Goal: Information Seeking & Learning: Learn about a topic

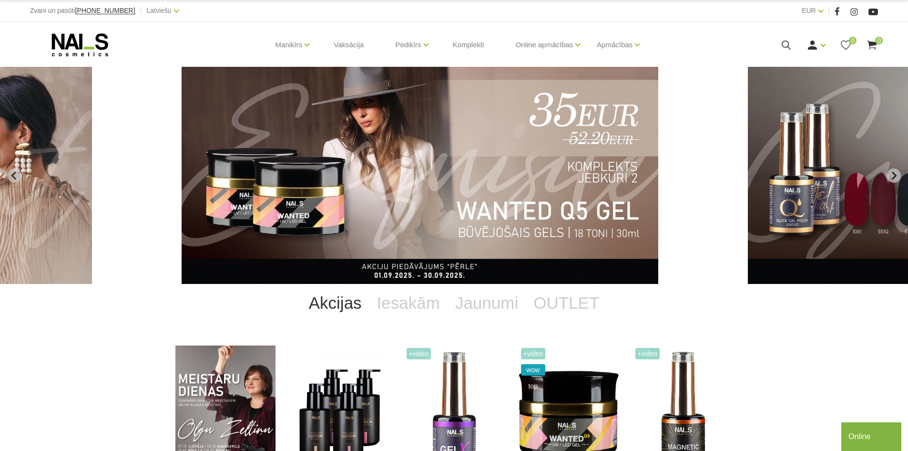
click at [785, 43] on icon at bounding box center [786, 45] width 12 height 12
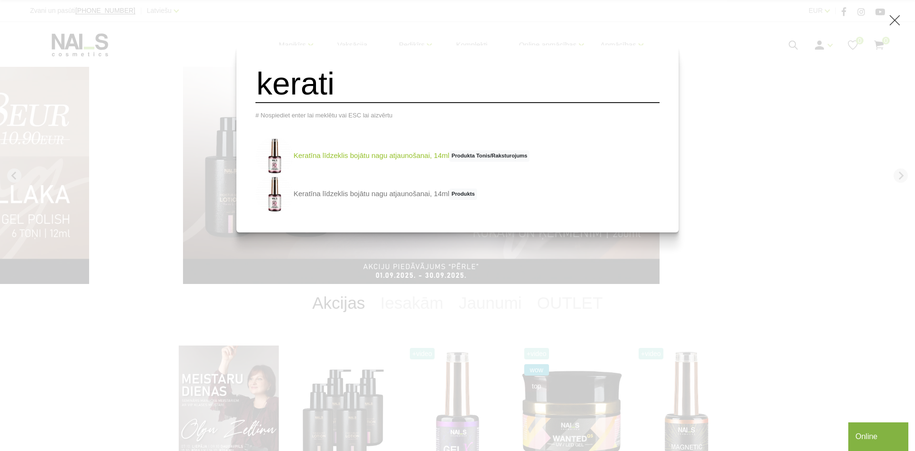
type input "kerati"
click at [420, 164] on link "Keratīna līdzeklis bojātu nagu atjaunošanai, 14ml Produkta Tonis/Raksturojums" at bounding box center [393, 156] width 274 height 38
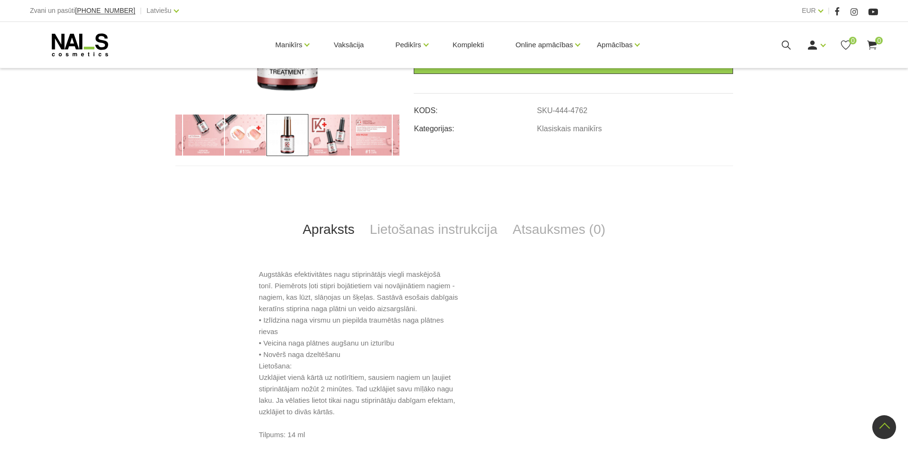
scroll to position [143, 0]
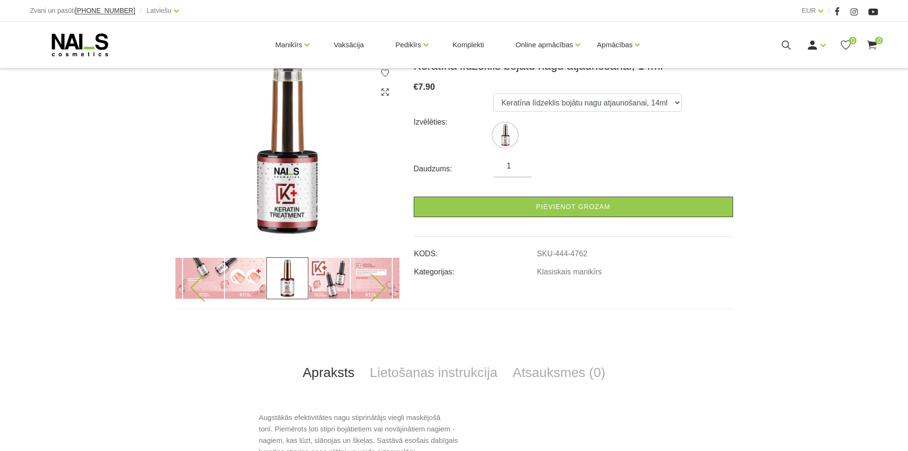
click at [383, 277] on img at bounding box center [371, 278] width 42 height 42
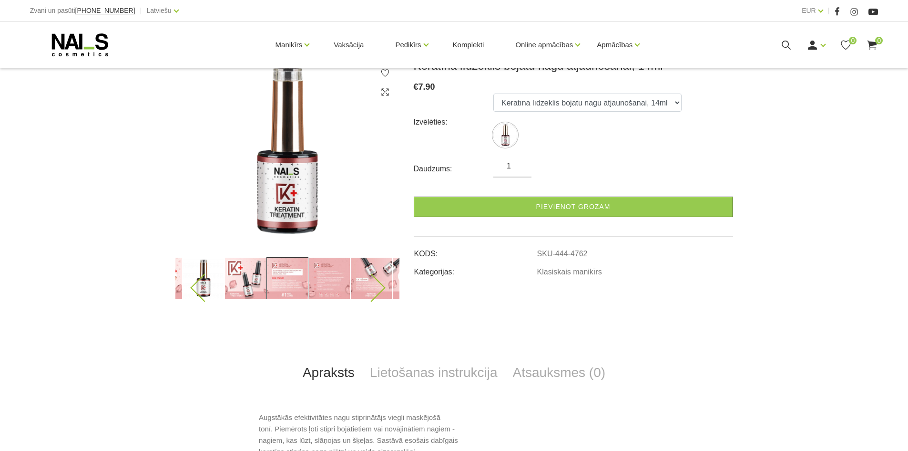
click at [376, 267] on img at bounding box center [371, 278] width 42 height 42
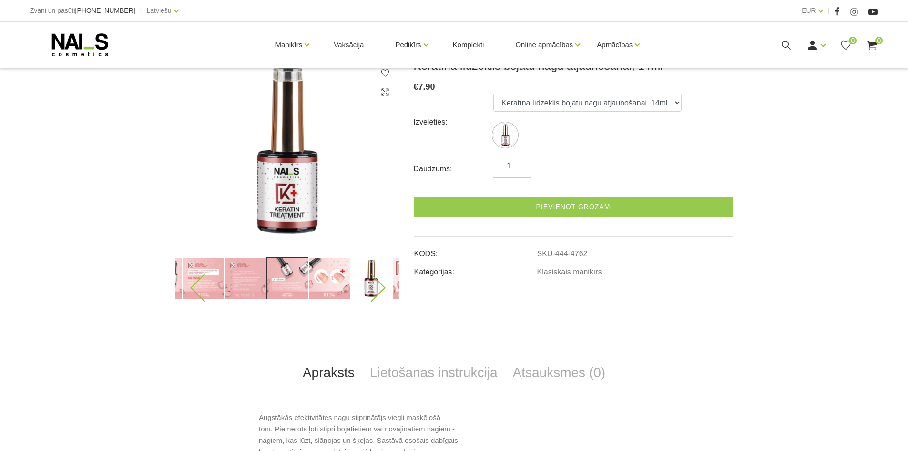
click at [245, 273] on img at bounding box center [246, 278] width 42 height 42
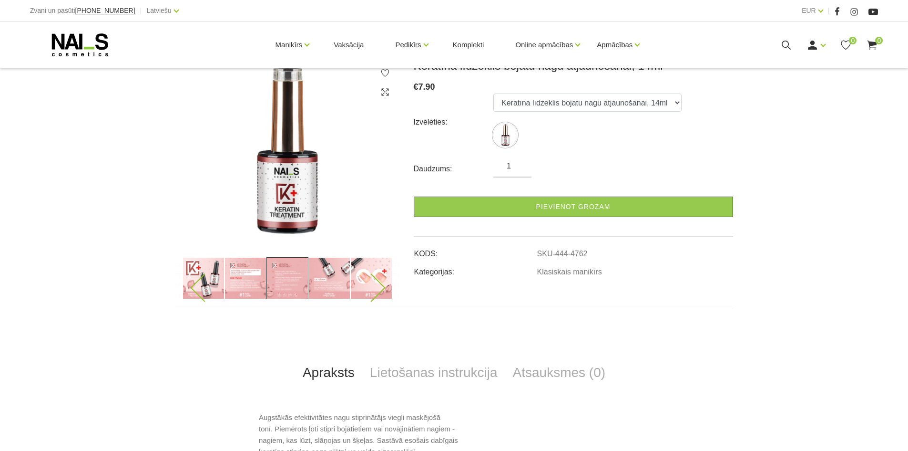
click at [212, 277] on img at bounding box center [204, 278] width 42 height 42
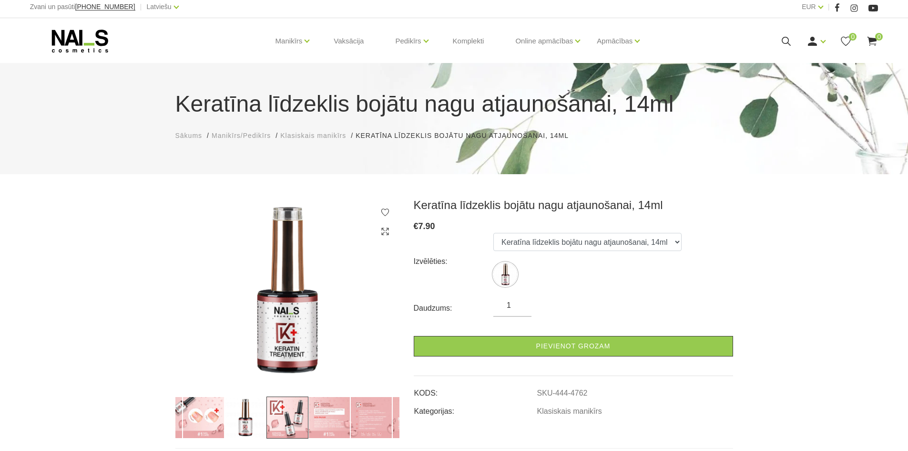
scroll to position [0, 0]
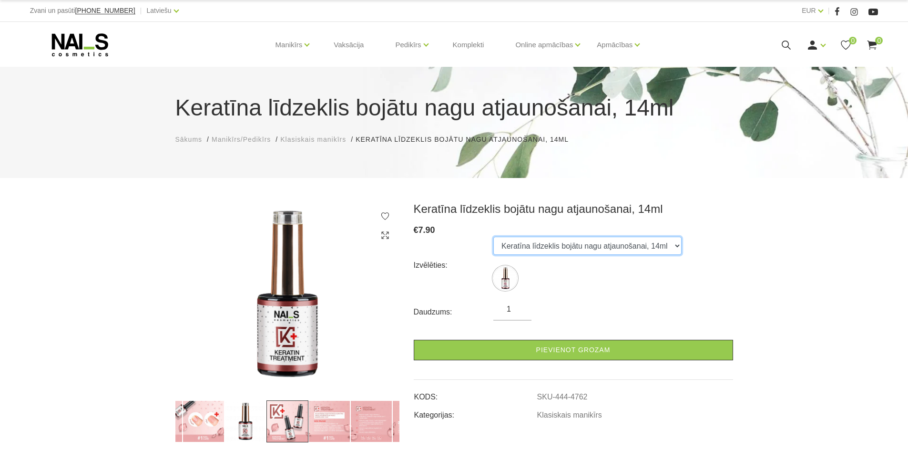
click at [673, 246] on select "Keratīna līdzeklis bojātu nagu atjaunošanai, 14ml" at bounding box center [587, 245] width 188 height 18
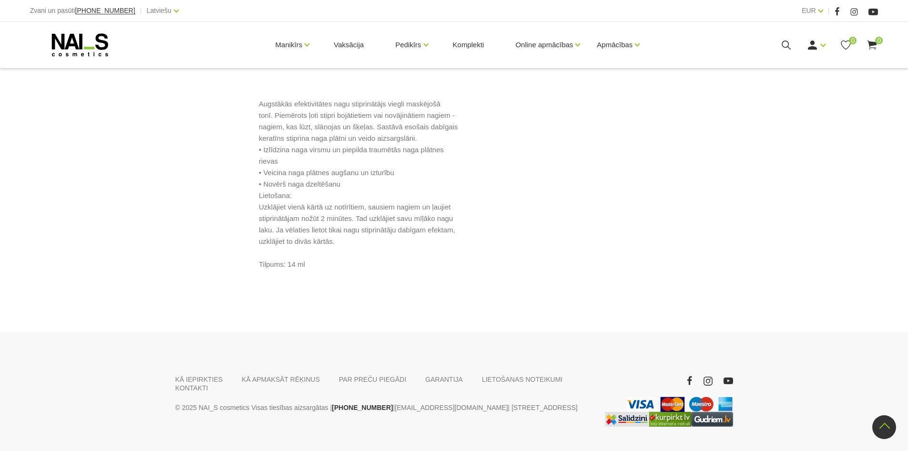
scroll to position [477, 0]
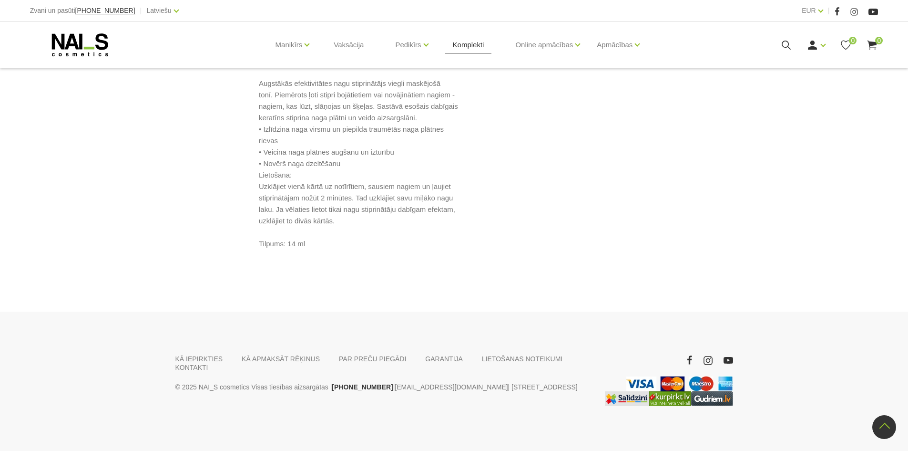
click at [470, 49] on link "Komplekti" at bounding box center [468, 45] width 47 height 46
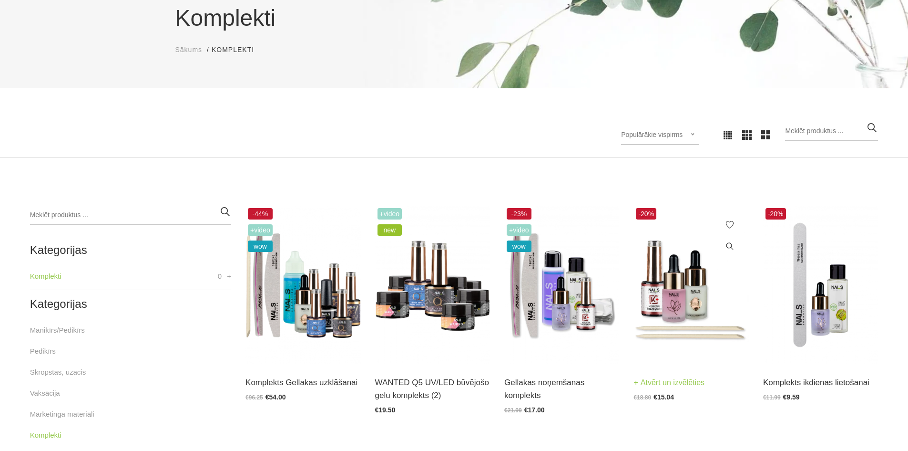
scroll to position [95, 0]
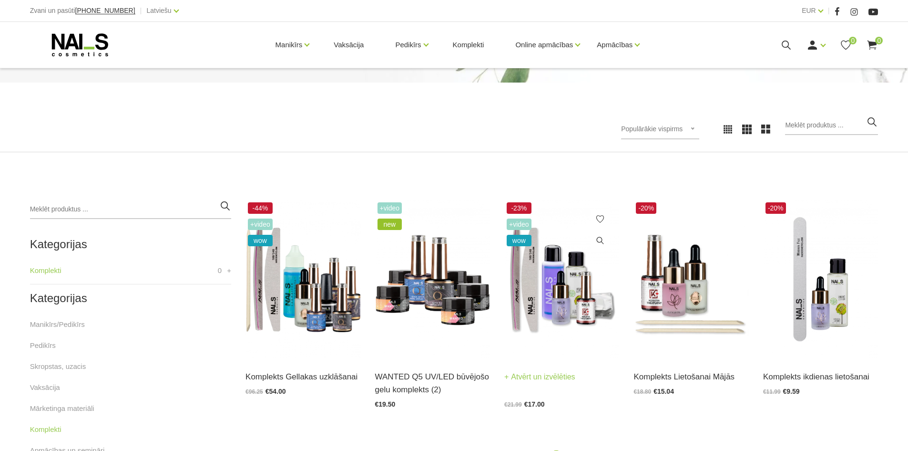
click at [532, 376] on link "Atvērt un izvēlēties" at bounding box center [539, 376] width 71 height 13
click at [672, 370] on div "Komplekts Lietošanai Mājās Atvērt un izvēlēties €18.80 €15.04" at bounding box center [691, 376] width 115 height 36
click at [672, 378] on link "Atvērt un izvēlēties" at bounding box center [669, 376] width 71 height 13
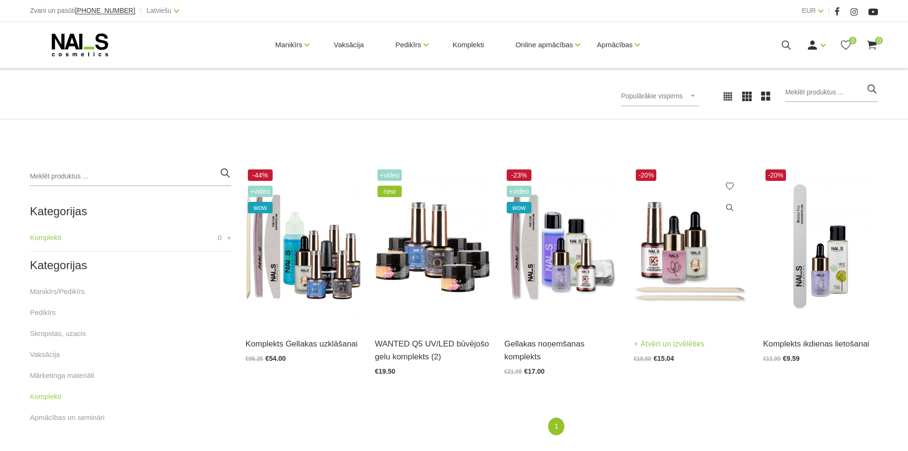
scroll to position [191, 0]
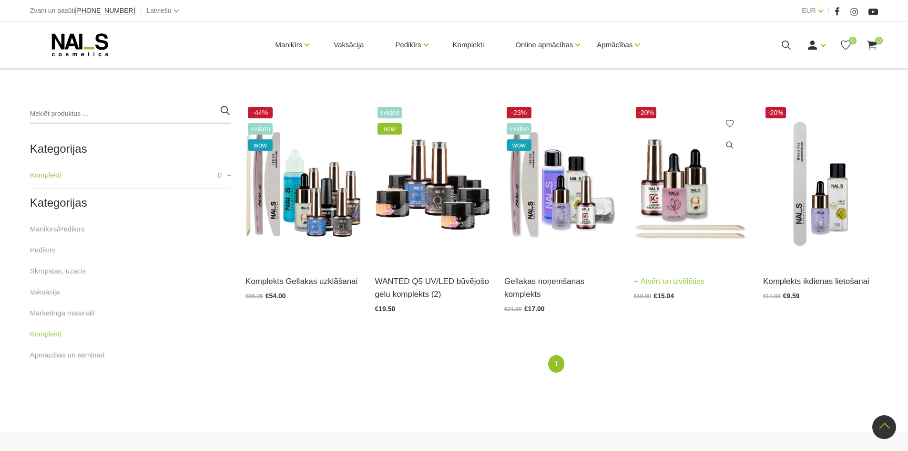
click at [679, 201] on img at bounding box center [691, 183] width 115 height 158
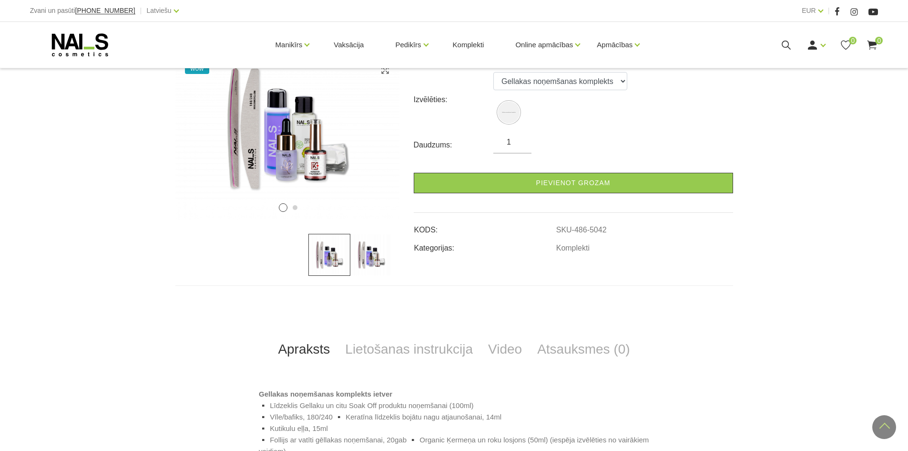
scroll to position [143, 0]
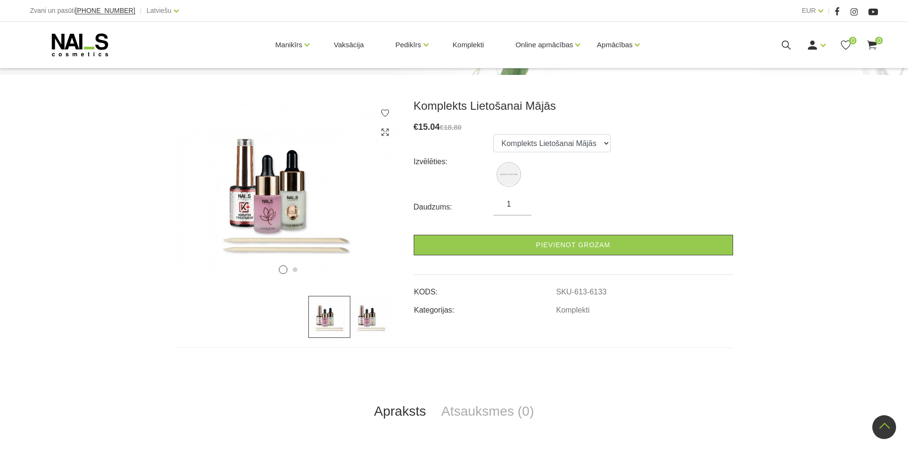
scroll to position [95, 0]
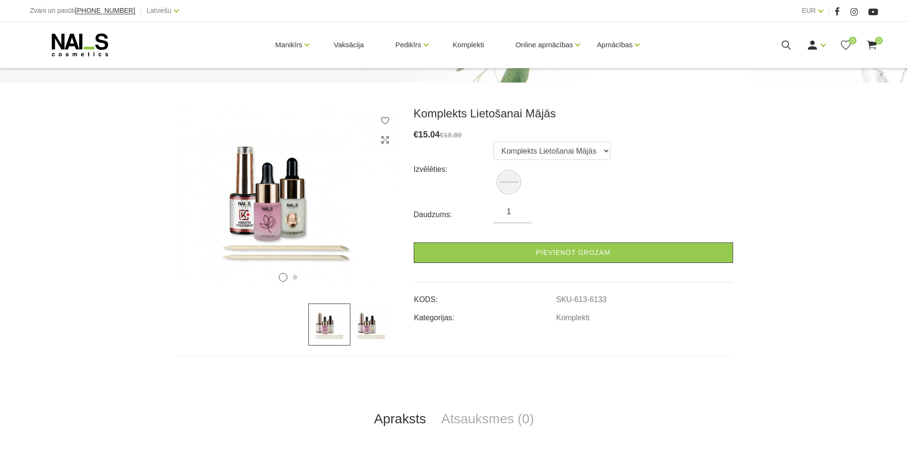
click at [368, 326] on img at bounding box center [371, 324] width 42 height 42
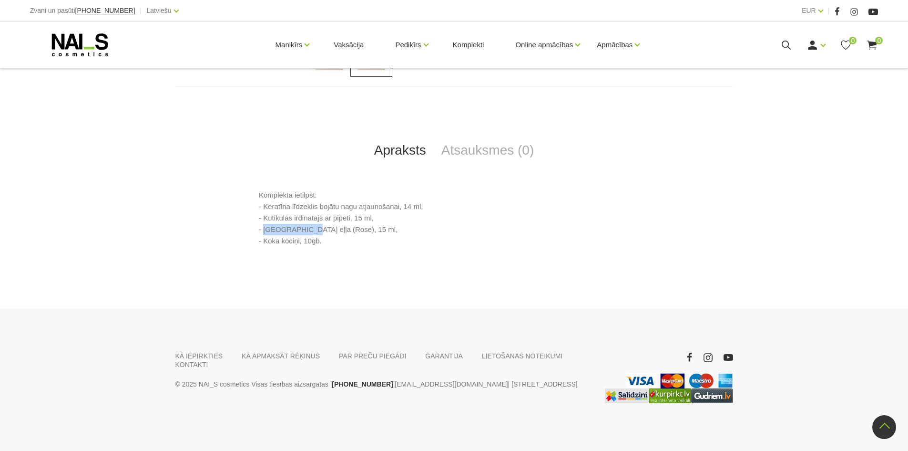
drag, startPoint x: 302, startPoint y: 230, endPoint x: 265, endPoint y: 230, distance: 37.2
click at [265, 230] on p "Komplektā ietilpst: - Keratīna līdzeklis bojātu nagu atjaunošanai, 14 ml, - Kut…" at bounding box center [454, 217] width 390 height 57
copy p "Kutikulu eļļa"
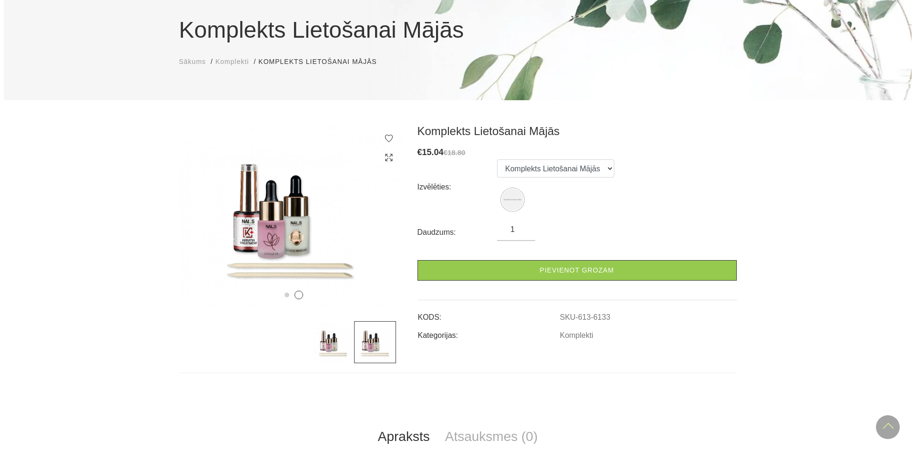
scroll to position [0, 0]
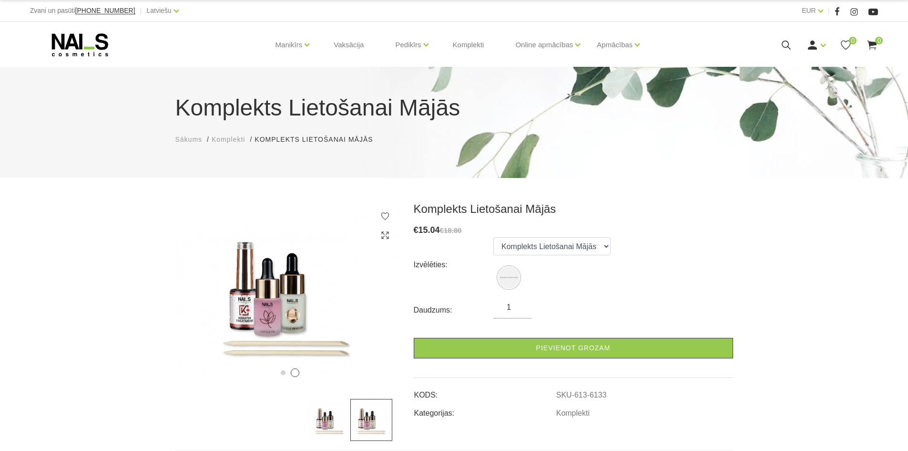
click at [789, 44] on use at bounding box center [786, 45] width 9 height 9
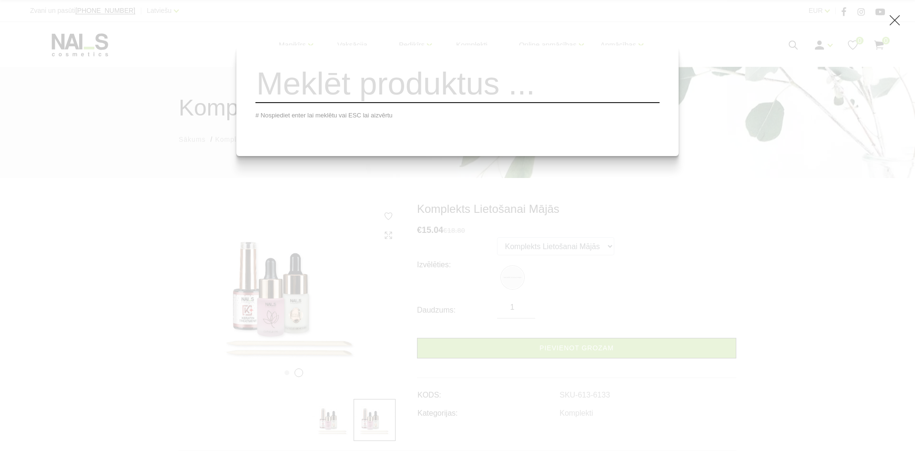
paste input "Kutikulu eļļa"
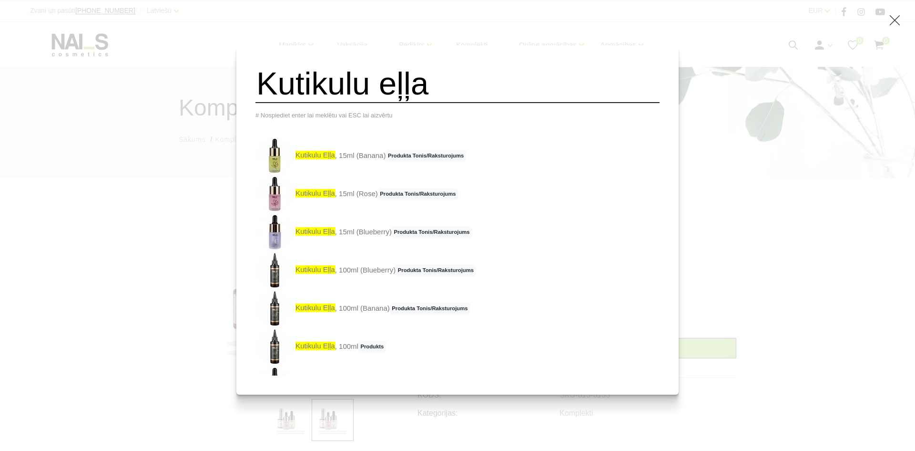
type input "Kutikulu eļļa"
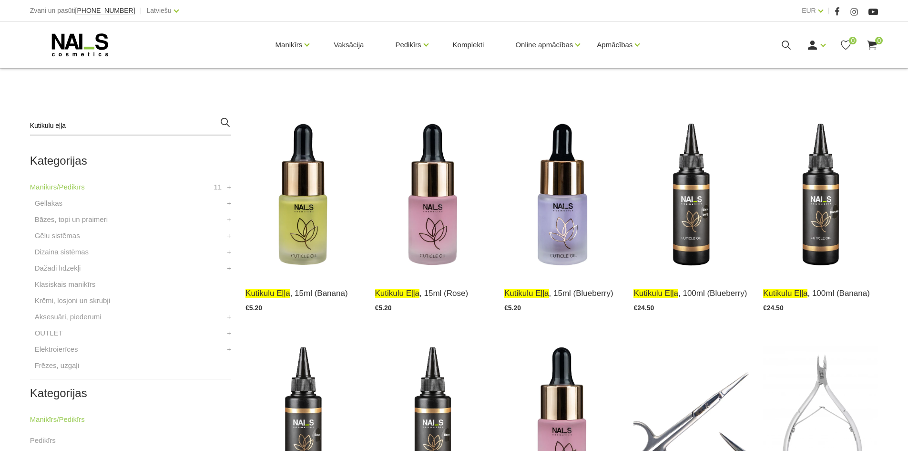
scroll to position [191, 0]
click at [436, 227] on img at bounding box center [432, 195] width 115 height 158
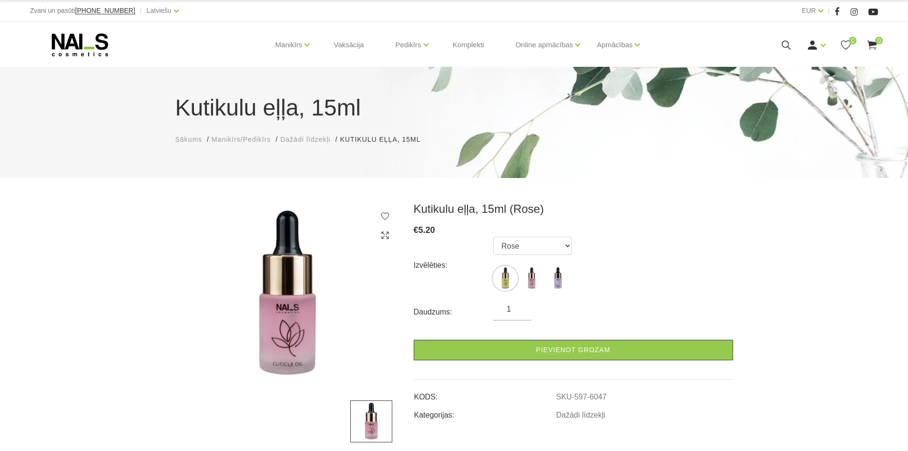
select select "6047"
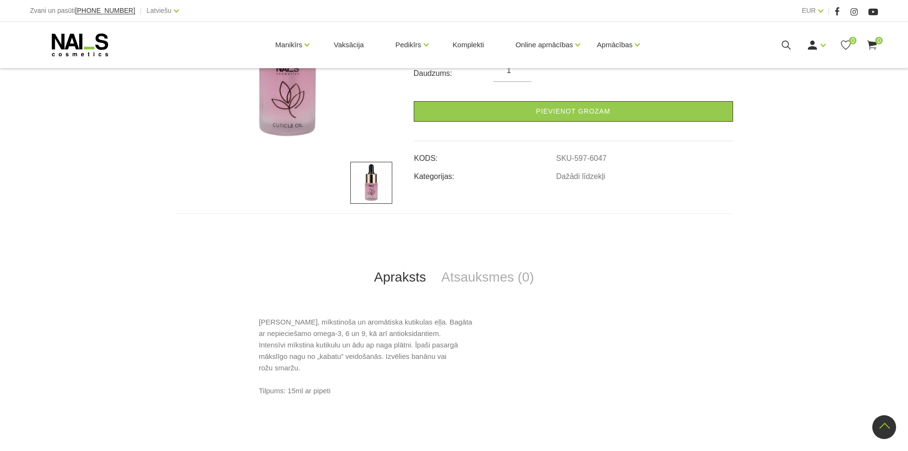
scroll to position [48, 0]
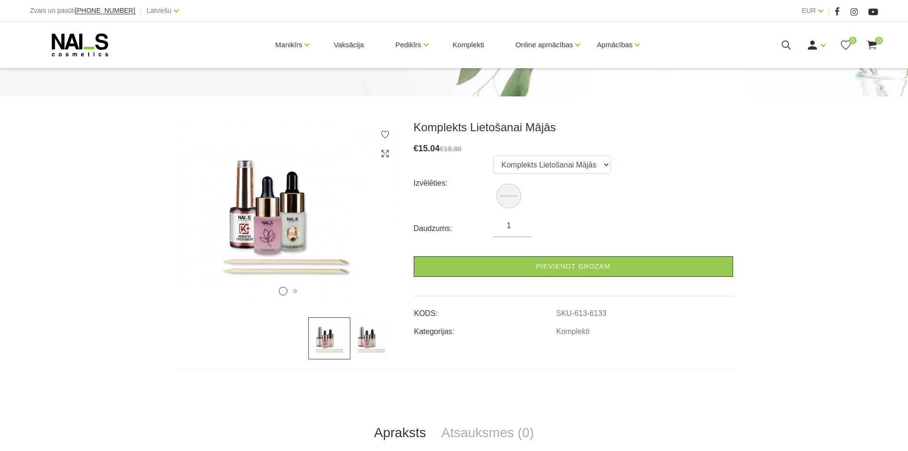
scroll to position [191, 0]
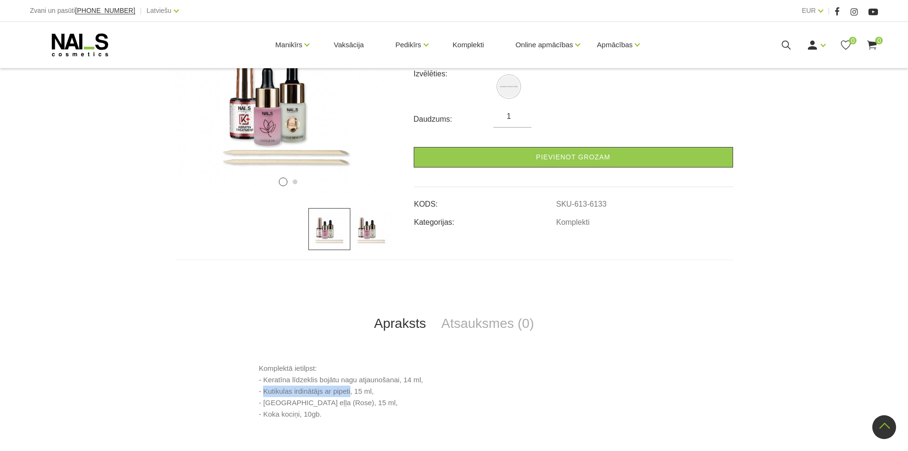
drag, startPoint x: 350, startPoint y: 390, endPoint x: 263, endPoint y: 390, distance: 87.3
click at [263, 390] on p "Komplektā ietilpst: - Keratīna līdzeklis bojātu nagu atjaunošanai, 14 ml, - Kut…" at bounding box center [454, 390] width 390 height 57
copy p "Kutikulas irdinātājs ar pipeti"
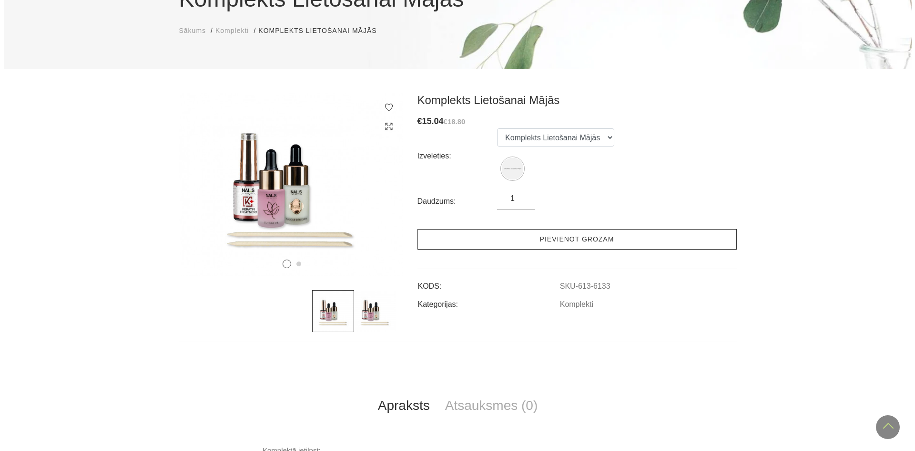
scroll to position [0, 0]
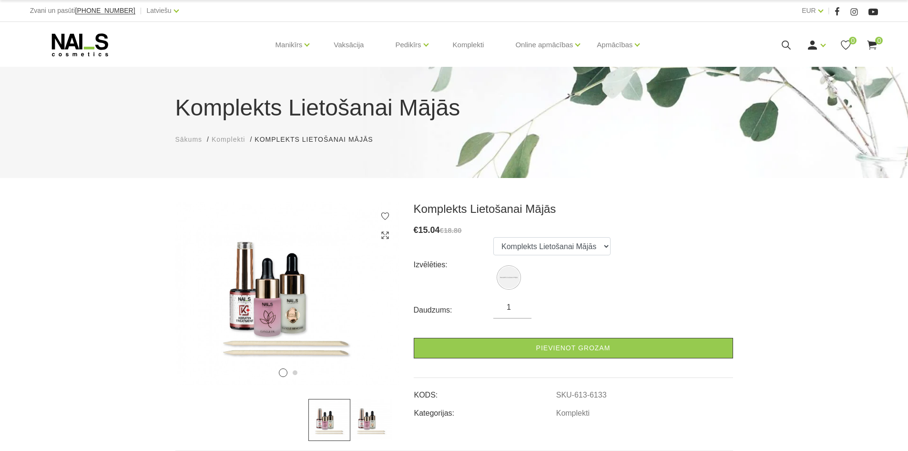
click at [785, 48] on icon at bounding box center [786, 45] width 12 height 12
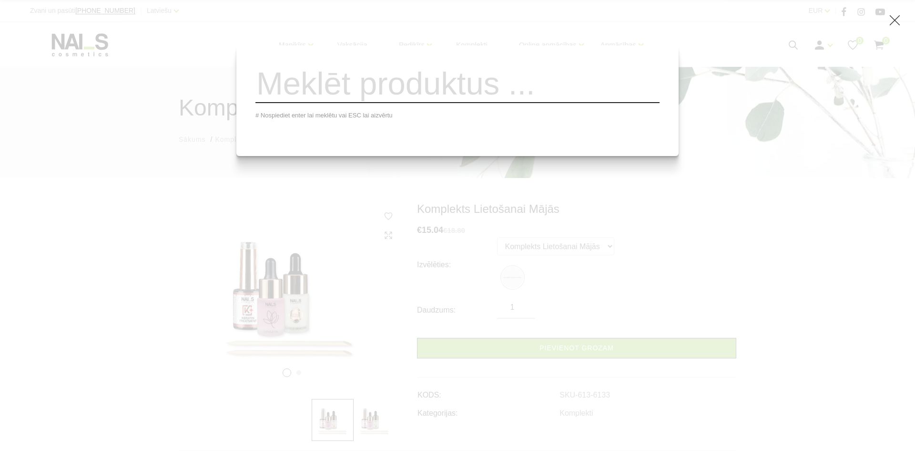
paste input "Kutikulas irdinātājs ar pipeti"
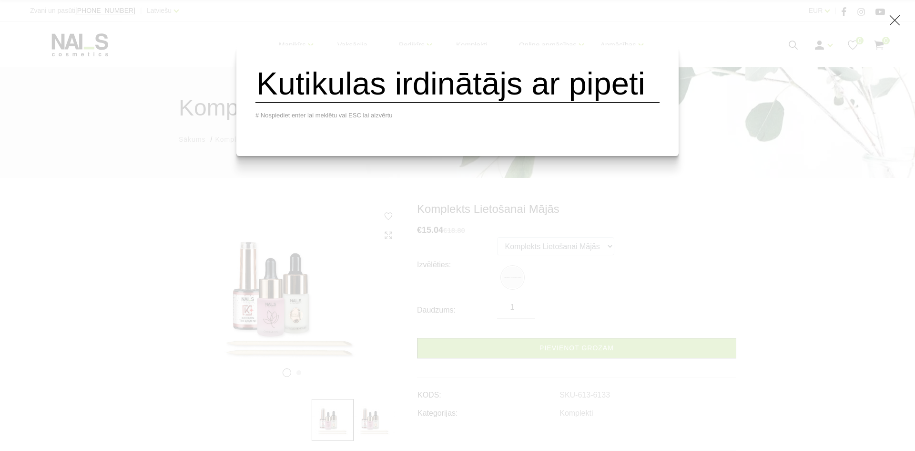
scroll to position [0, 28]
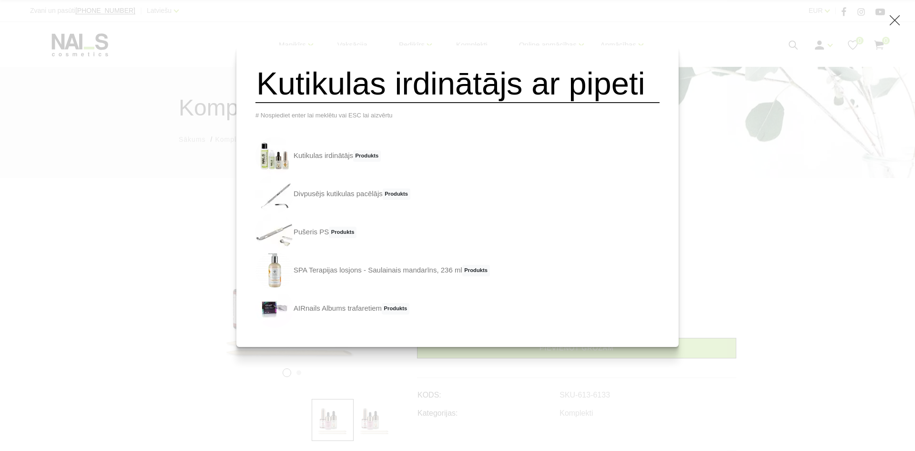
type input "Kutikulas irdinātājs ar pipeti"
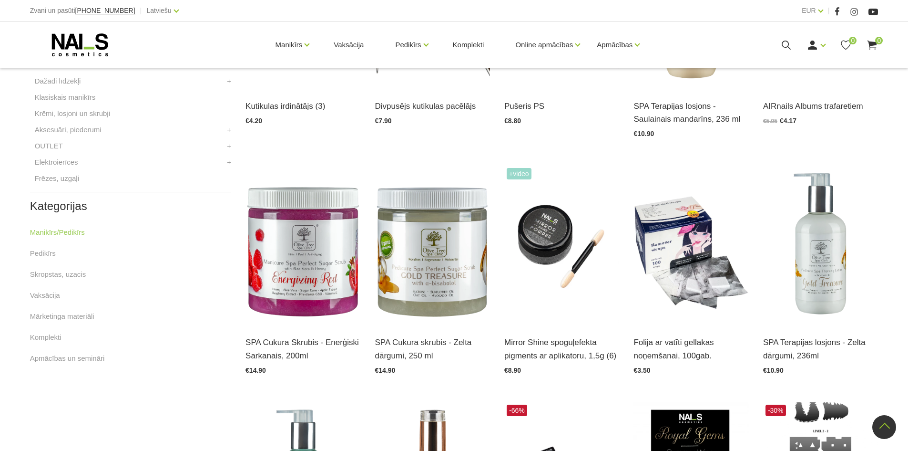
scroll to position [381, 0]
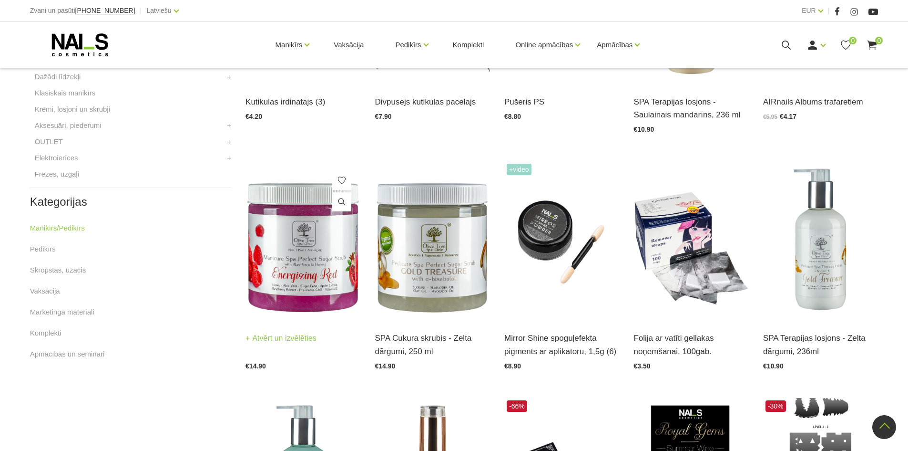
click at [312, 266] on img at bounding box center [303, 240] width 115 height 158
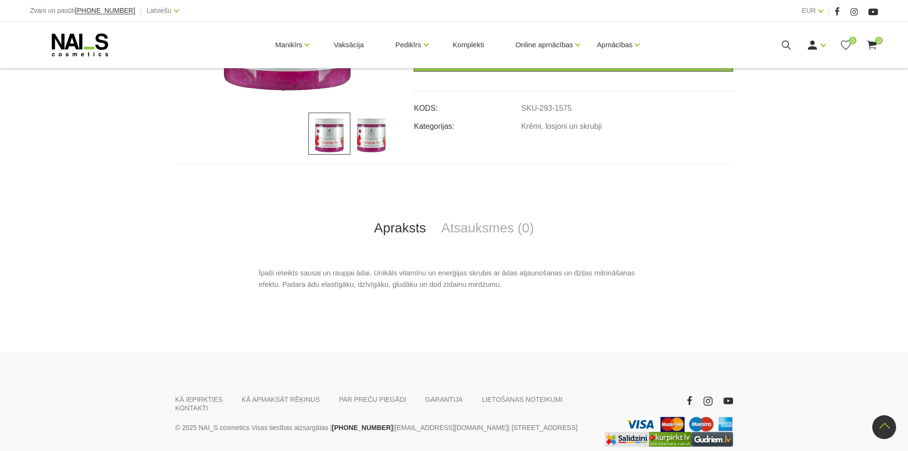
scroll to position [95, 0]
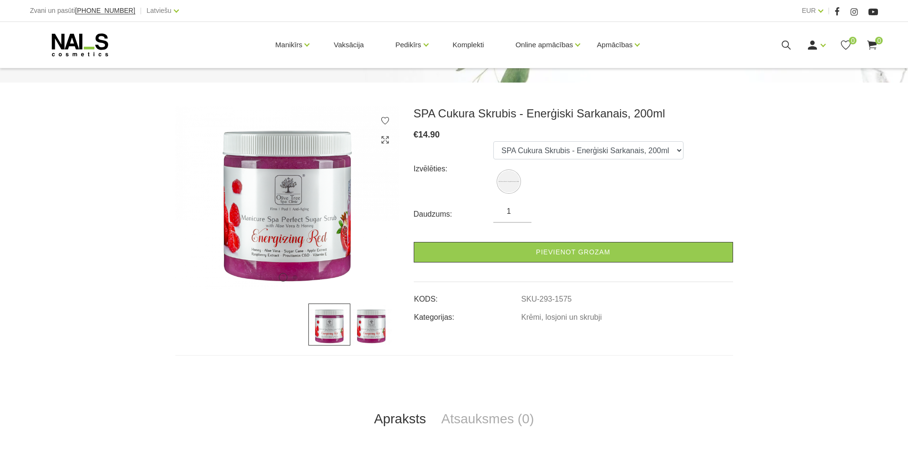
click at [376, 333] on img at bounding box center [371, 324] width 42 height 42
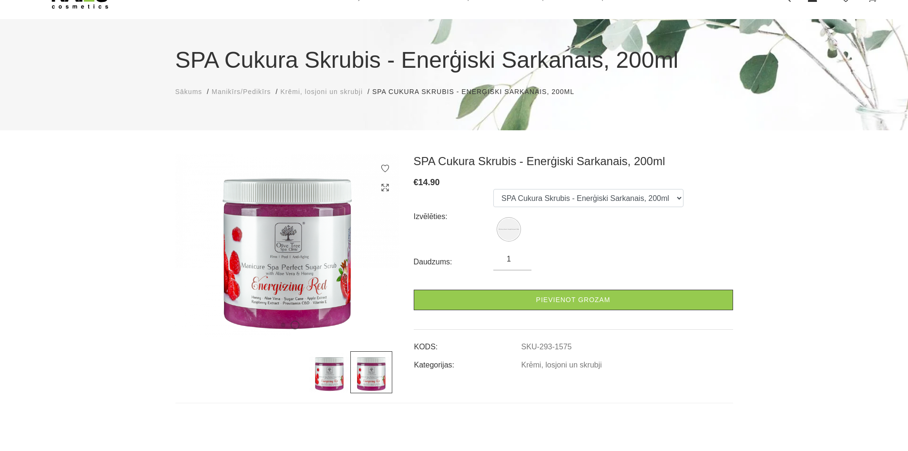
scroll to position [0, 0]
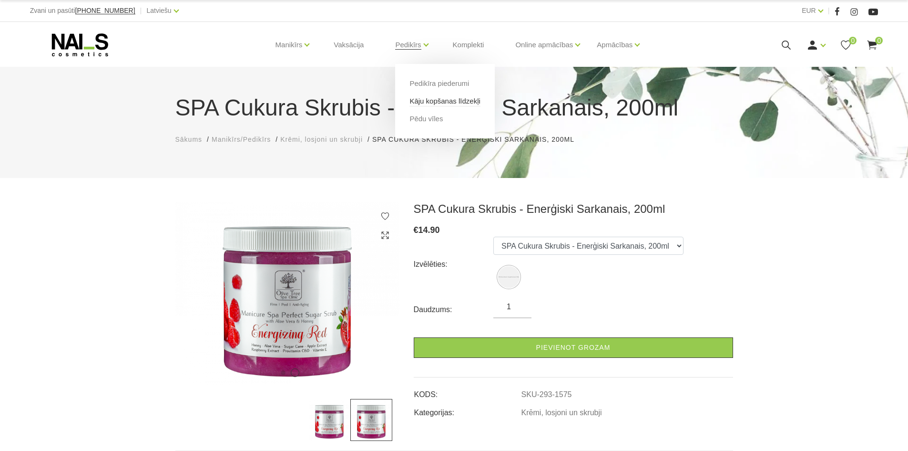
click at [436, 103] on link "Kāju kopšanas līdzekļi" at bounding box center [445, 101] width 71 height 10
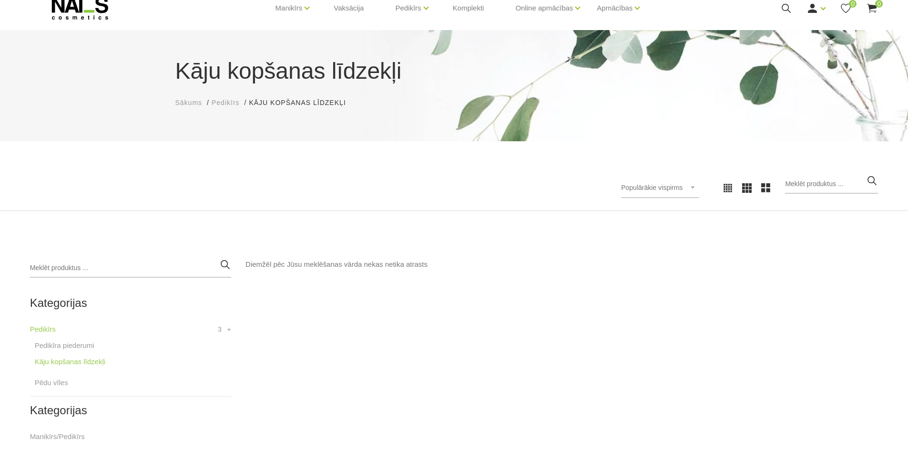
scroll to position [143, 0]
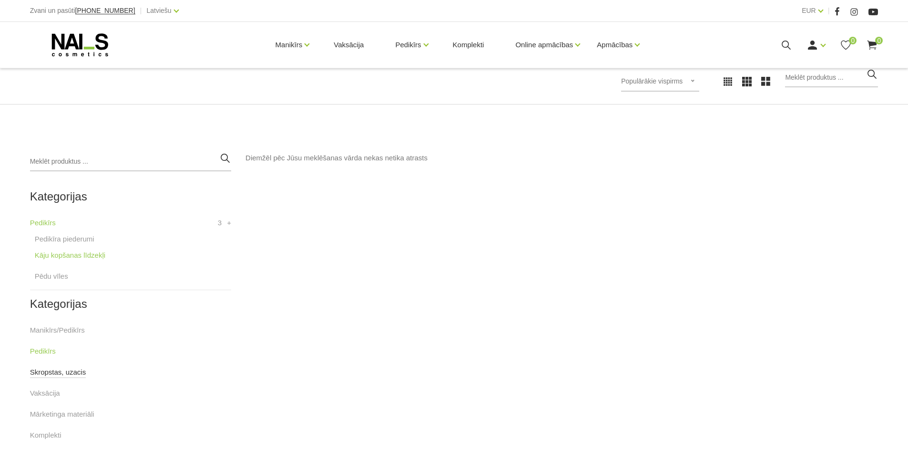
click at [63, 371] on link "Skropstas, uzacis" at bounding box center [58, 371] width 56 height 11
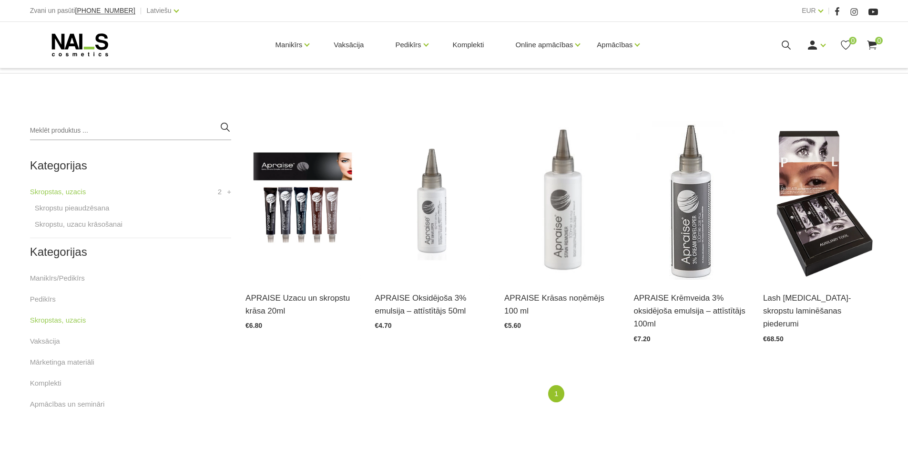
scroll to position [191, 0]
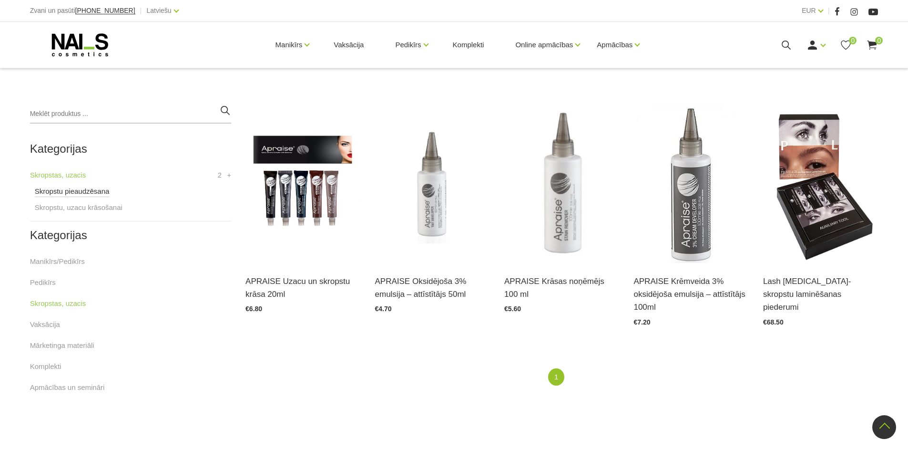
click at [75, 189] on link "Skropstu pieaudzēsana" at bounding box center [72, 190] width 75 height 11
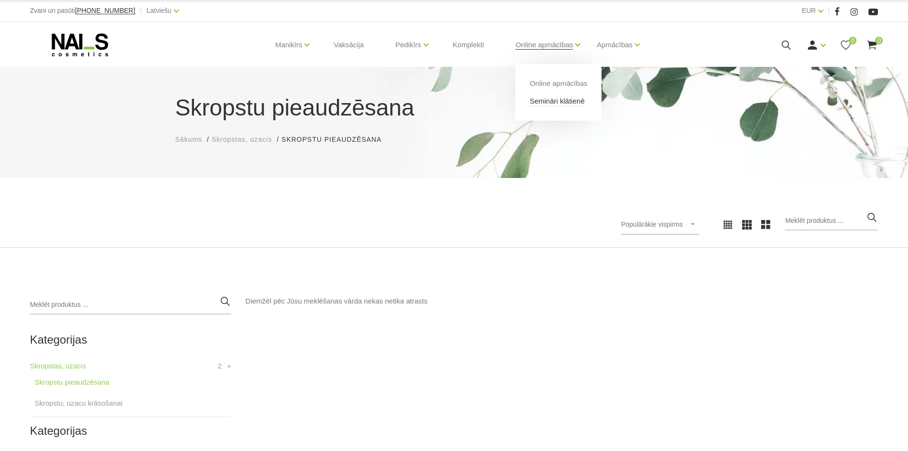
click at [560, 99] on link "Semināri klātienē" at bounding box center [557, 101] width 55 height 10
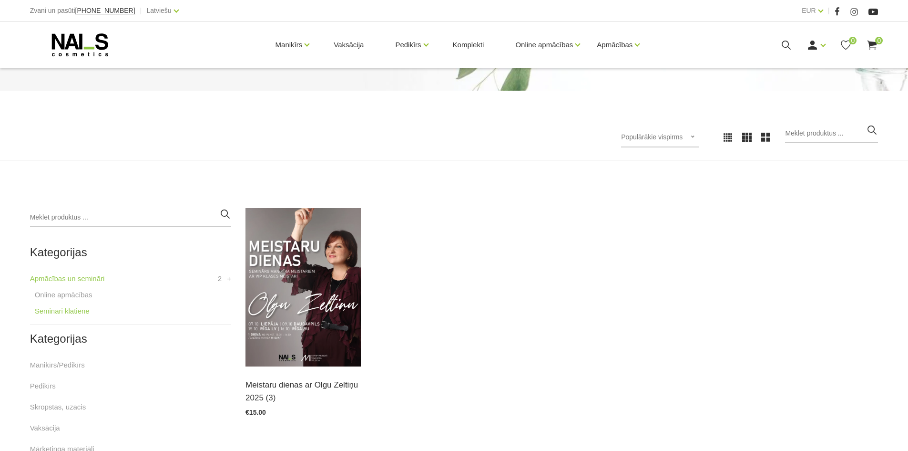
scroll to position [95, 0]
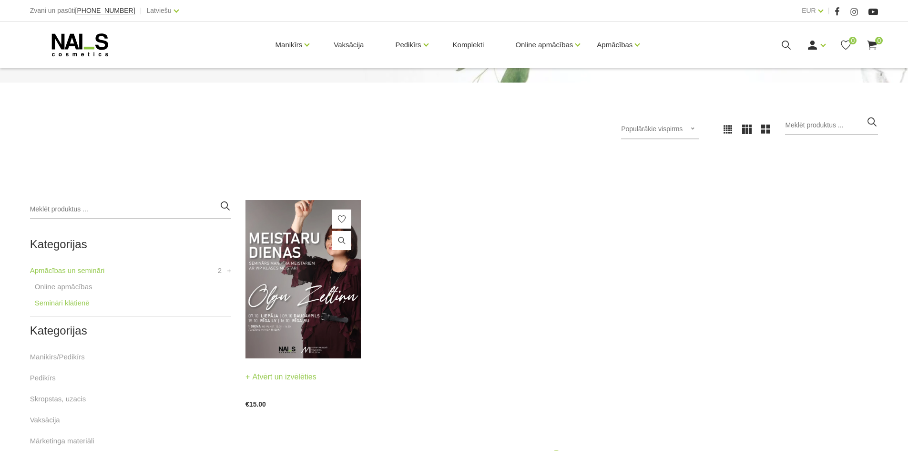
click at [291, 318] on img at bounding box center [303, 279] width 115 height 158
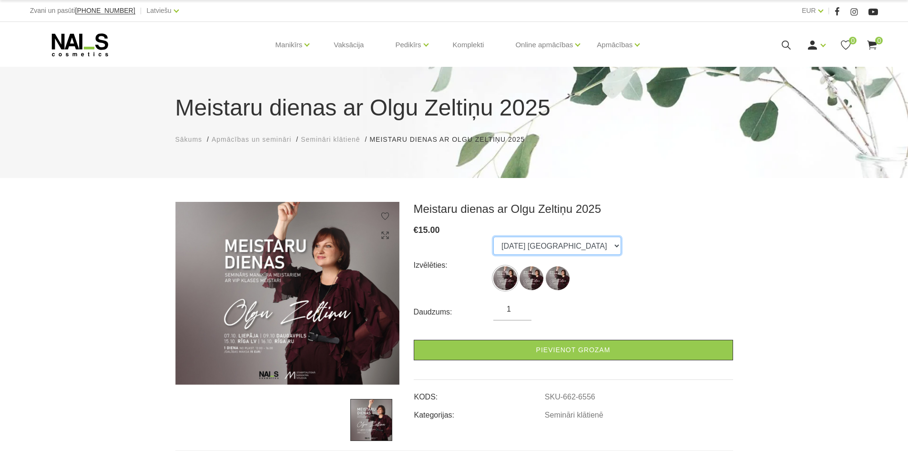
click at [596, 245] on select "07.10.25 Liepāja 09.10.25 Daugavpils 16.10.25 Rīga, krievu valodā" at bounding box center [557, 245] width 128 height 18
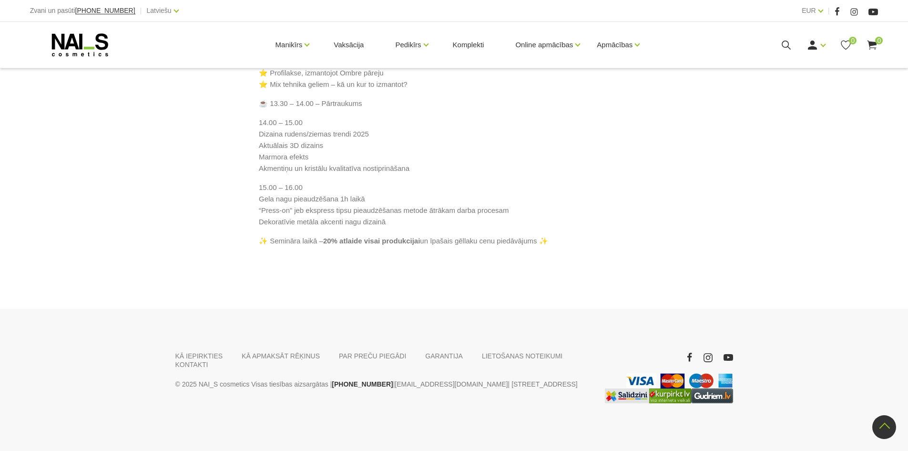
scroll to position [780, 0]
